Goal: Check status: Check status

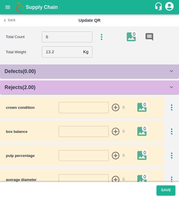
click at [11, 13] on div "Supply Chain" at bounding box center [89, 7] width 179 height 14
click at [10, 7] on icon "open drawer" at bounding box center [8, 7] width 6 height 6
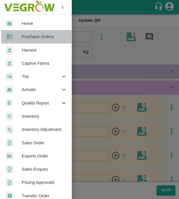
click at [48, 37] on span "Purchase Orders" at bounding box center [44, 36] width 45 height 6
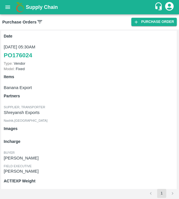
click at [39, 21] on icon at bounding box center [39, 21] width 5 height 3
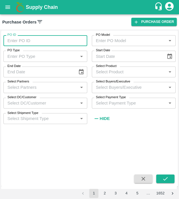
click at [34, 38] on input "PO ID" at bounding box center [45, 40] width 84 height 11
type input "173316"
click at [164, 175] on button "submit" at bounding box center [165, 178] width 18 height 9
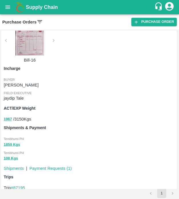
scroll to position [162, 0]
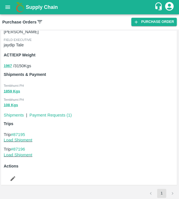
click at [22, 131] on p "Trip #87195" at bounding box center [90, 134] width 172 height 6
click at [25, 132] on link "#87195" at bounding box center [18, 134] width 14 height 5
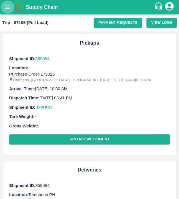
click at [8, 7] on icon "open drawer" at bounding box center [8, 7] width 6 height 6
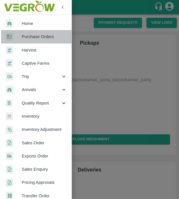
click at [41, 42] on link "Purchase Orders" at bounding box center [35, 36] width 71 height 13
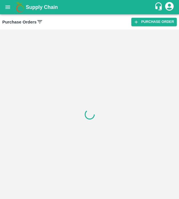
click at [39, 21] on icon at bounding box center [40, 22] width 6 height 6
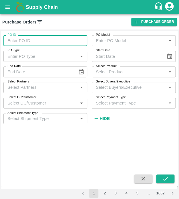
click at [41, 38] on input "PO ID" at bounding box center [45, 40] width 84 height 11
type input "173384"
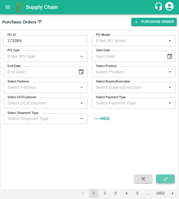
click at [164, 175] on button "submit" at bounding box center [165, 178] width 18 height 9
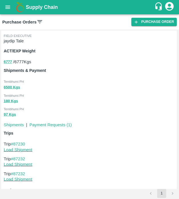
scroll to position [191, 0]
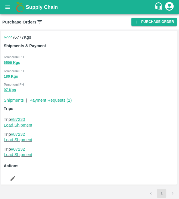
click at [20, 118] on link "#87230" at bounding box center [18, 119] width 14 height 5
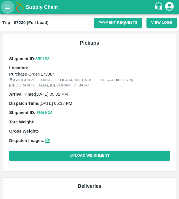
click at [11, 5] on button "open drawer" at bounding box center [7, 7] width 13 height 13
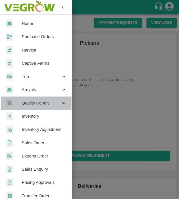
click at [39, 107] on div "Quality Report" at bounding box center [35, 102] width 71 height 13
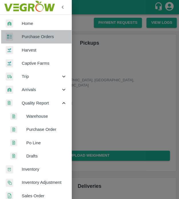
click at [40, 38] on span "Purchase Orders" at bounding box center [44, 36] width 45 height 6
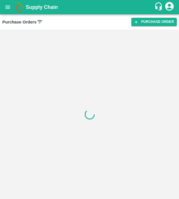
click at [37, 22] on icon at bounding box center [40, 22] width 6 height 6
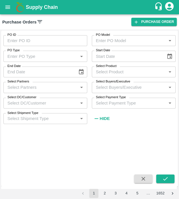
click at [39, 19] on icon at bounding box center [40, 22] width 6 height 6
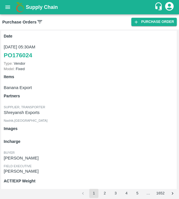
click at [39, 19] on icon at bounding box center [40, 22] width 6 height 6
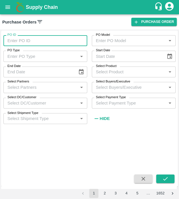
click at [35, 39] on input "PO ID" at bounding box center [45, 40] width 84 height 11
type input "173375"
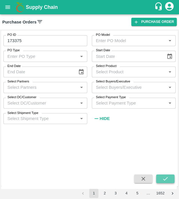
click at [166, 175] on icon "submit" at bounding box center [165, 178] width 6 height 6
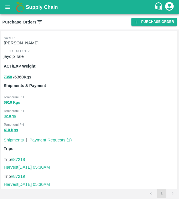
scroll to position [198, 0]
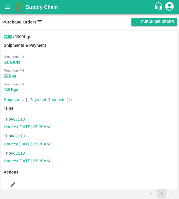
click at [19, 116] on link "#87218" at bounding box center [18, 118] width 14 height 5
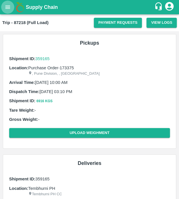
click at [7, 2] on button "open drawer" at bounding box center [7, 7] width 13 height 13
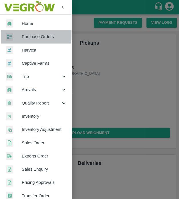
click at [32, 34] on span "Purchase Orders" at bounding box center [44, 36] width 45 height 6
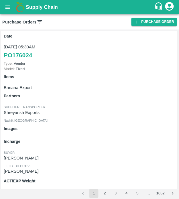
click at [37, 19] on icon at bounding box center [40, 22] width 6 height 6
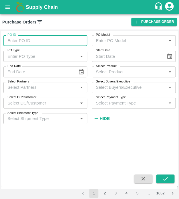
click at [37, 39] on input "PO ID" at bounding box center [45, 40] width 84 height 11
type input "175330"
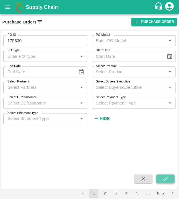
click at [171, 178] on button "submit" at bounding box center [165, 178] width 18 height 9
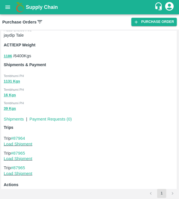
scroll to position [155, 0]
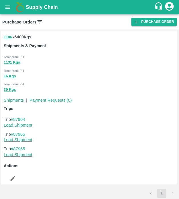
click at [21, 132] on link "#87965" at bounding box center [18, 134] width 14 height 5
